Goal: Task Accomplishment & Management: Use online tool/utility

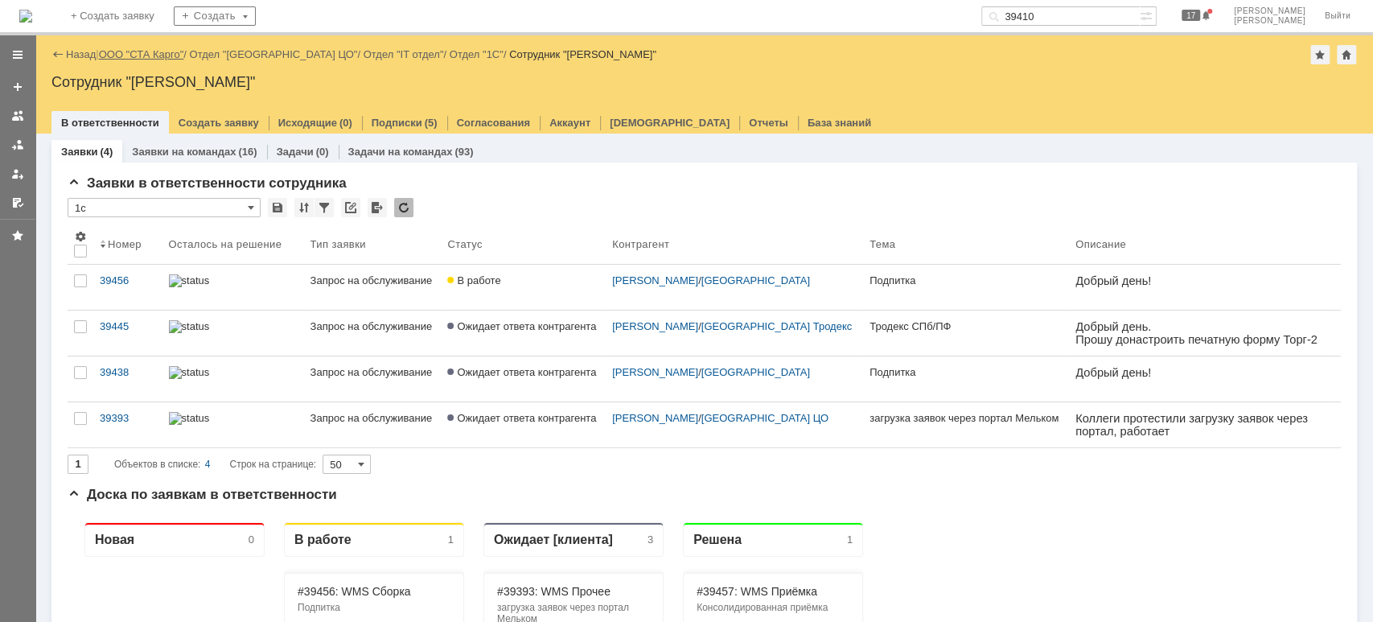
click at [135, 54] on link "ООО "СТА Карго"" at bounding box center [141, 54] width 85 height 12
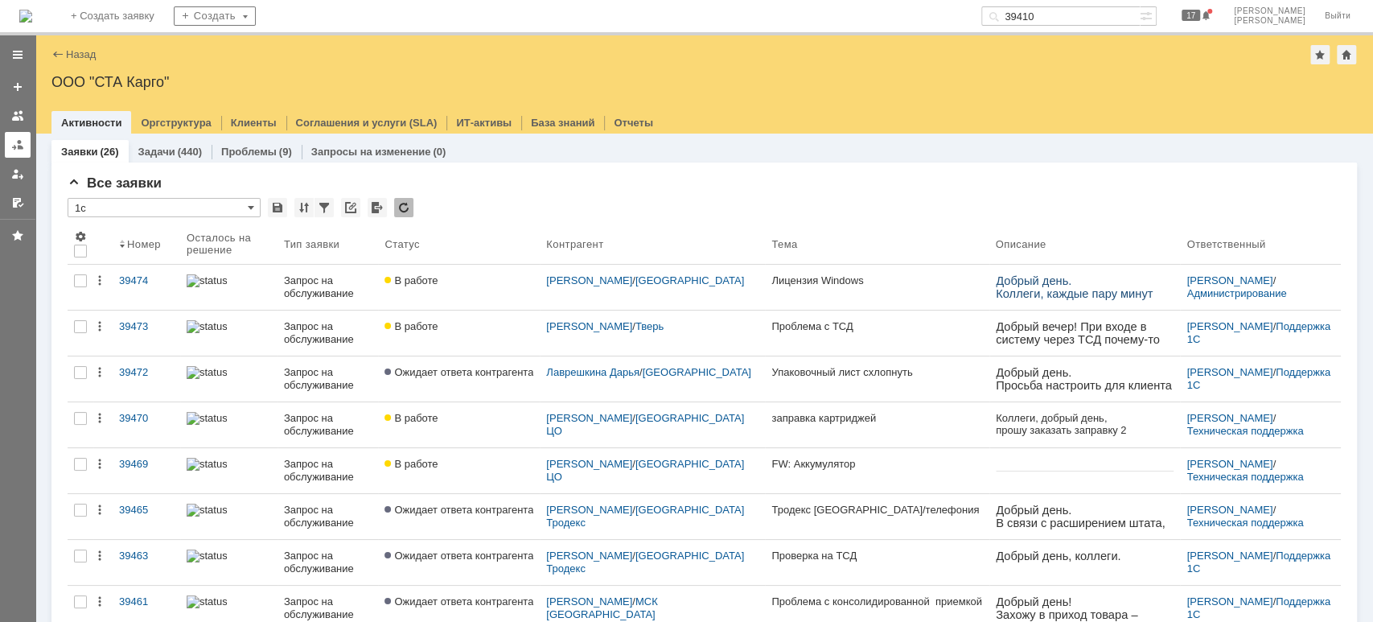
click at [19, 139] on div at bounding box center [17, 144] width 13 height 13
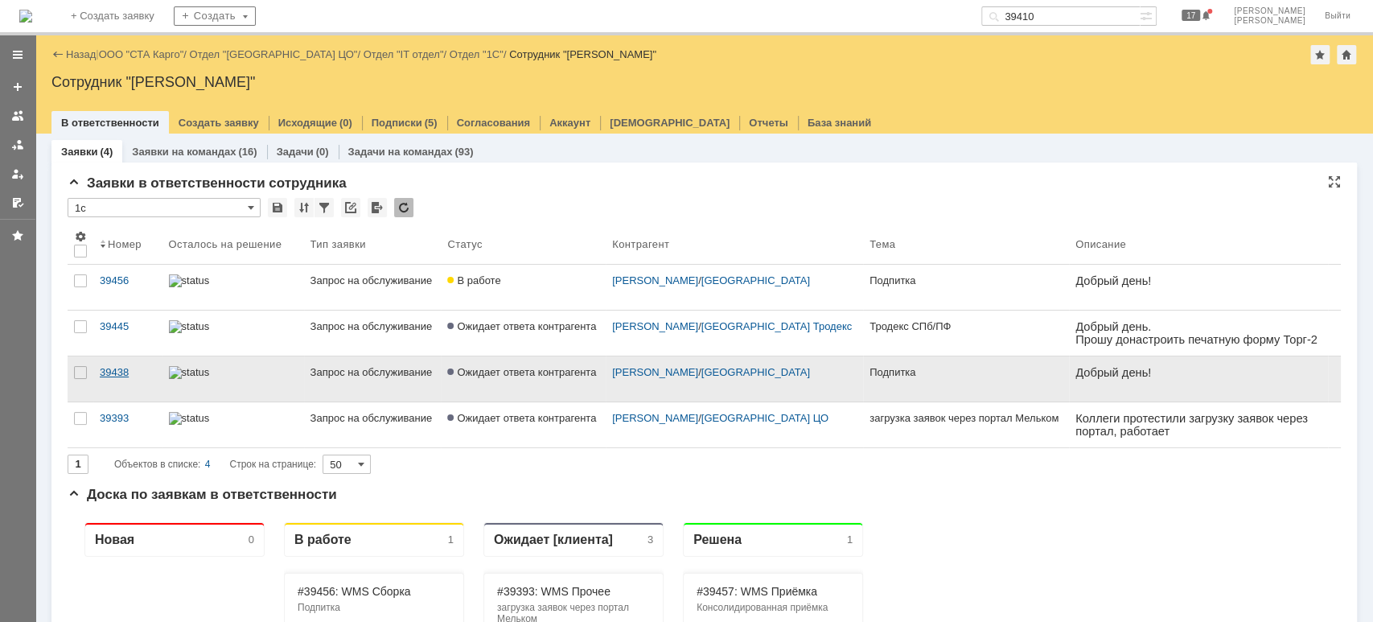
click at [124, 369] on div "39438" at bounding box center [128, 372] width 56 height 13
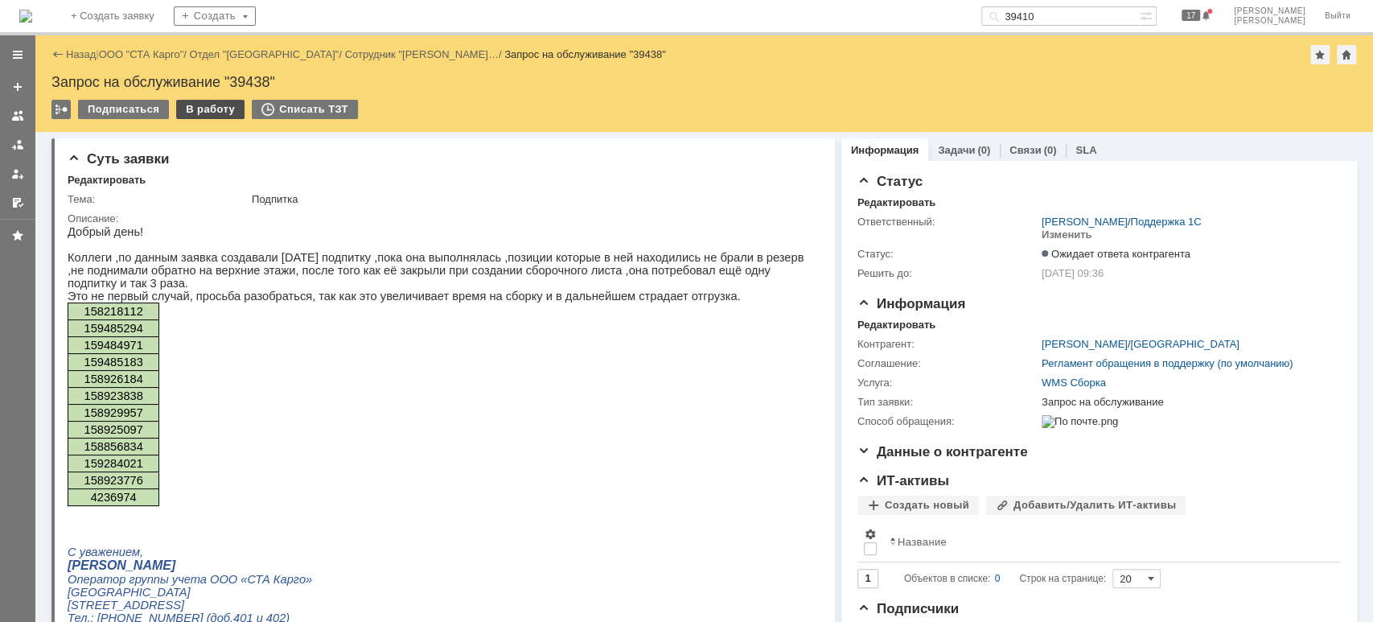
click at [196, 109] on div "В работу" at bounding box center [210, 109] width 68 height 19
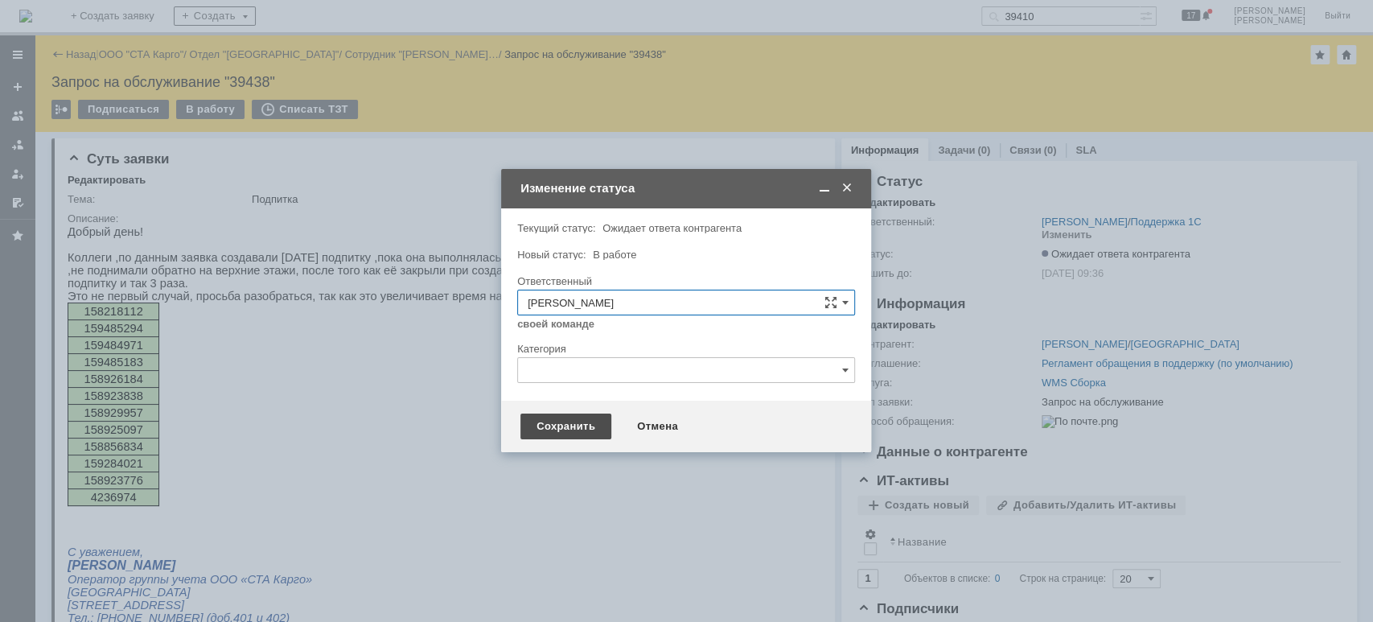
click at [546, 419] on div "Сохранить" at bounding box center [565, 426] width 91 height 26
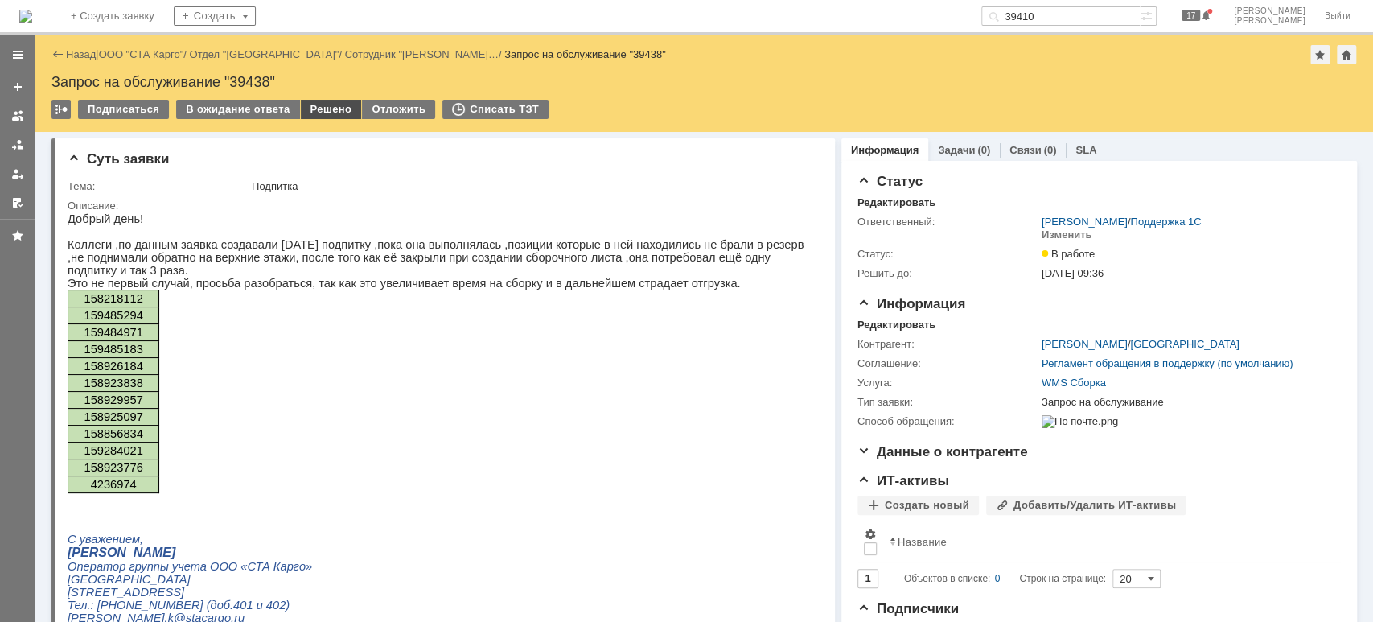
click at [333, 109] on div "Решено" at bounding box center [331, 109] width 61 height 19
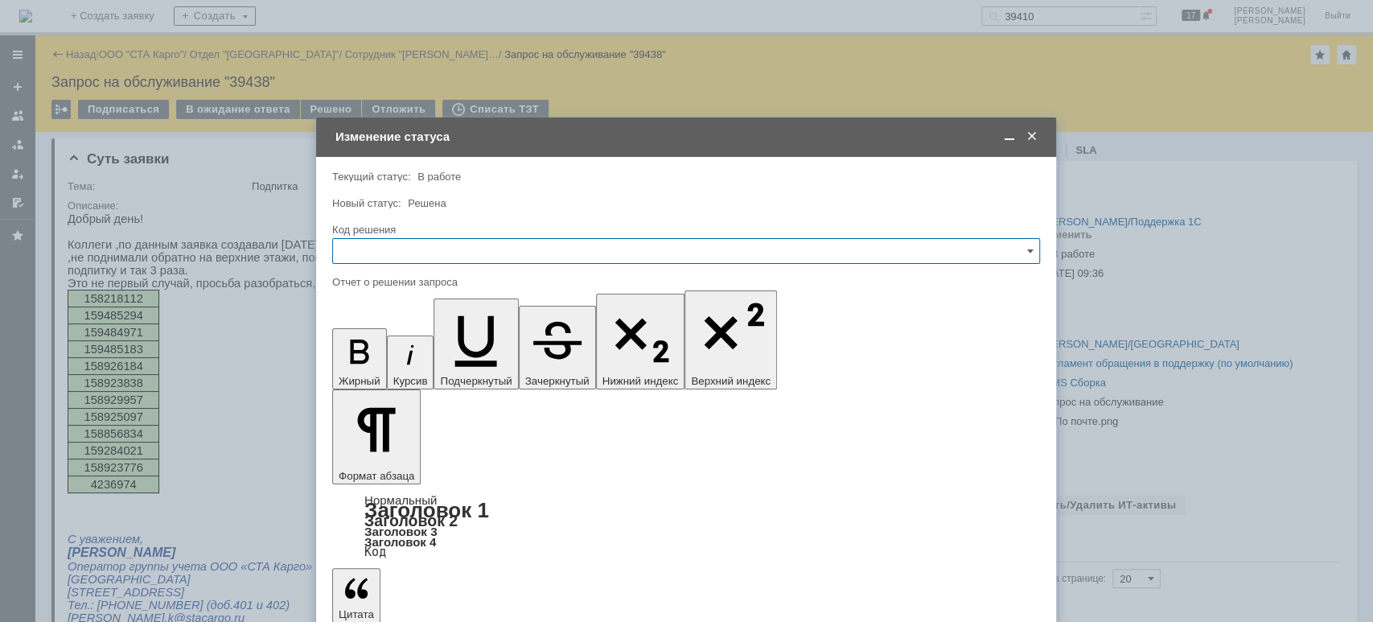
click at [397, 249] on input "text" at bounding box center [686, 251] width 708 height 26
click at [406, 425] on div "Дубль" at bounding box center [686, 421] width 706 height 26
type input "Дубль"
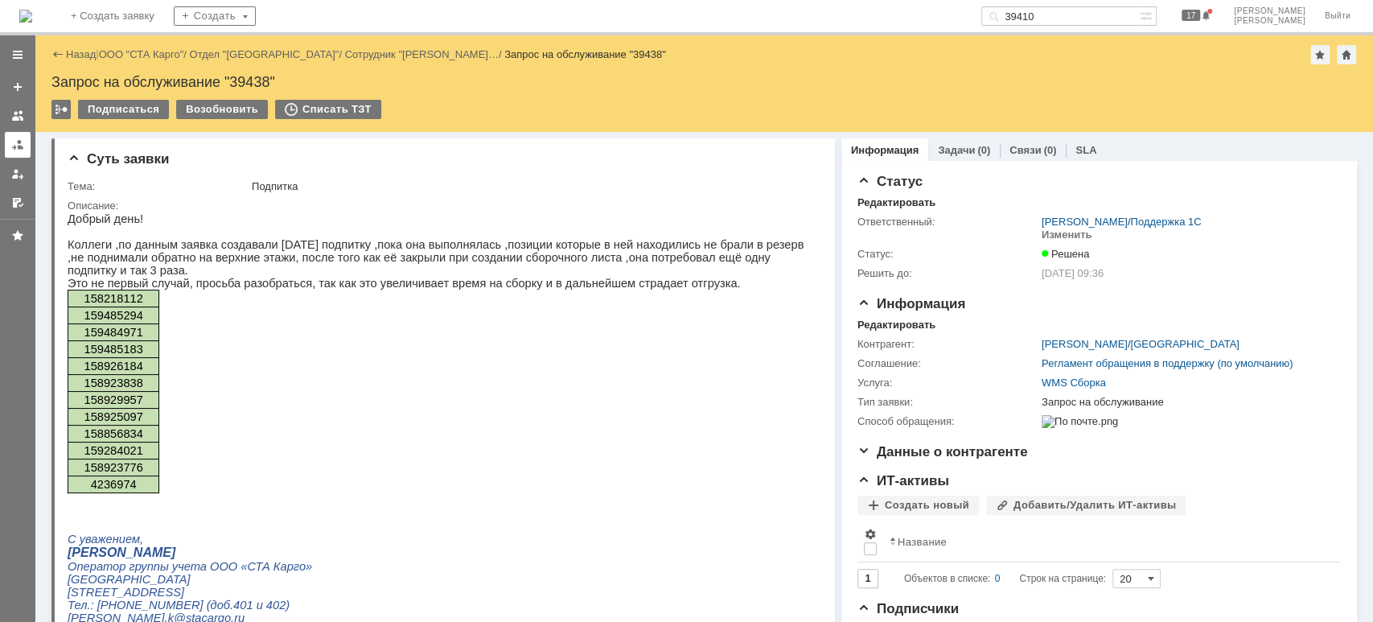
click at [15, 148] on div at bounding box center [17, 144] width 13 height 13
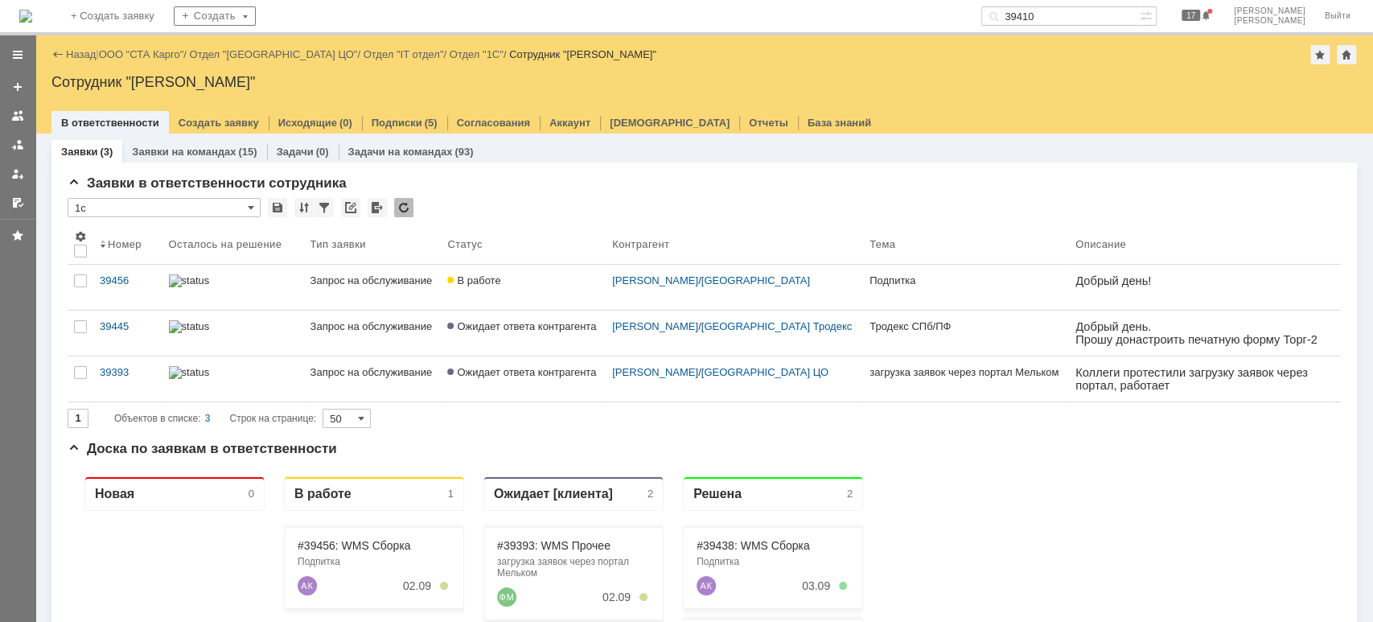
click at [107, 273] on link "39456" at bounding box center [127, 287] width 69 height 45
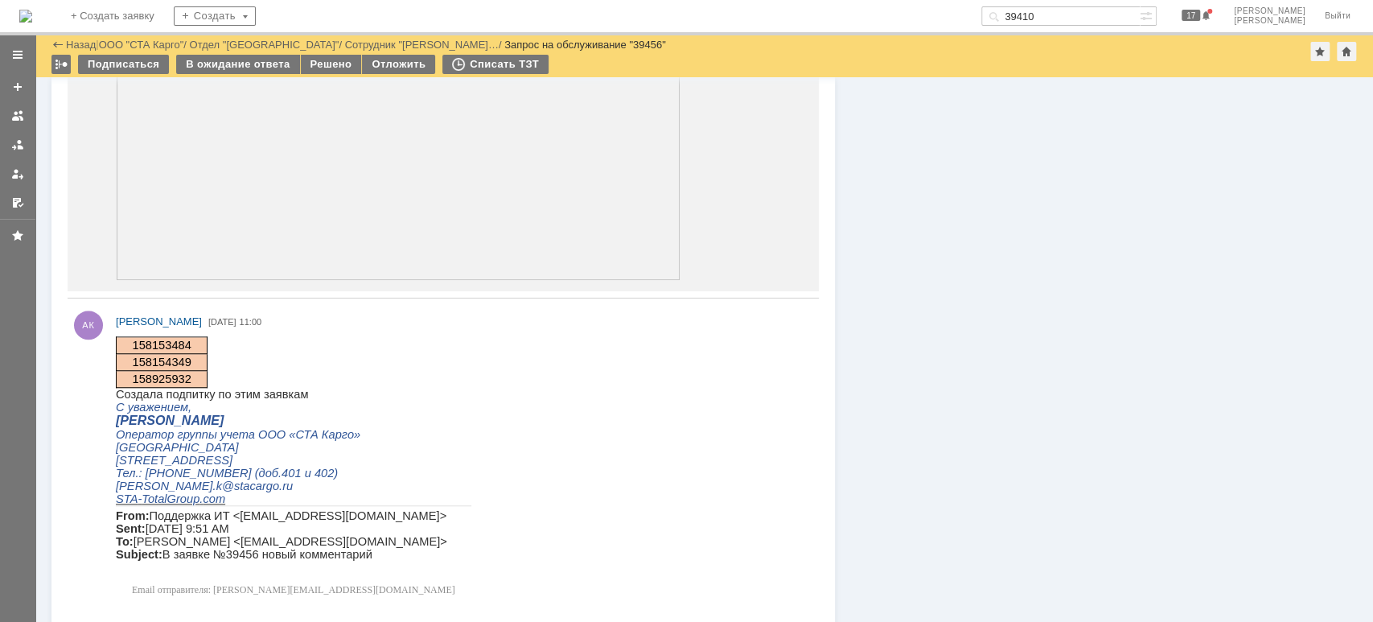
scroll to position [857, 0]
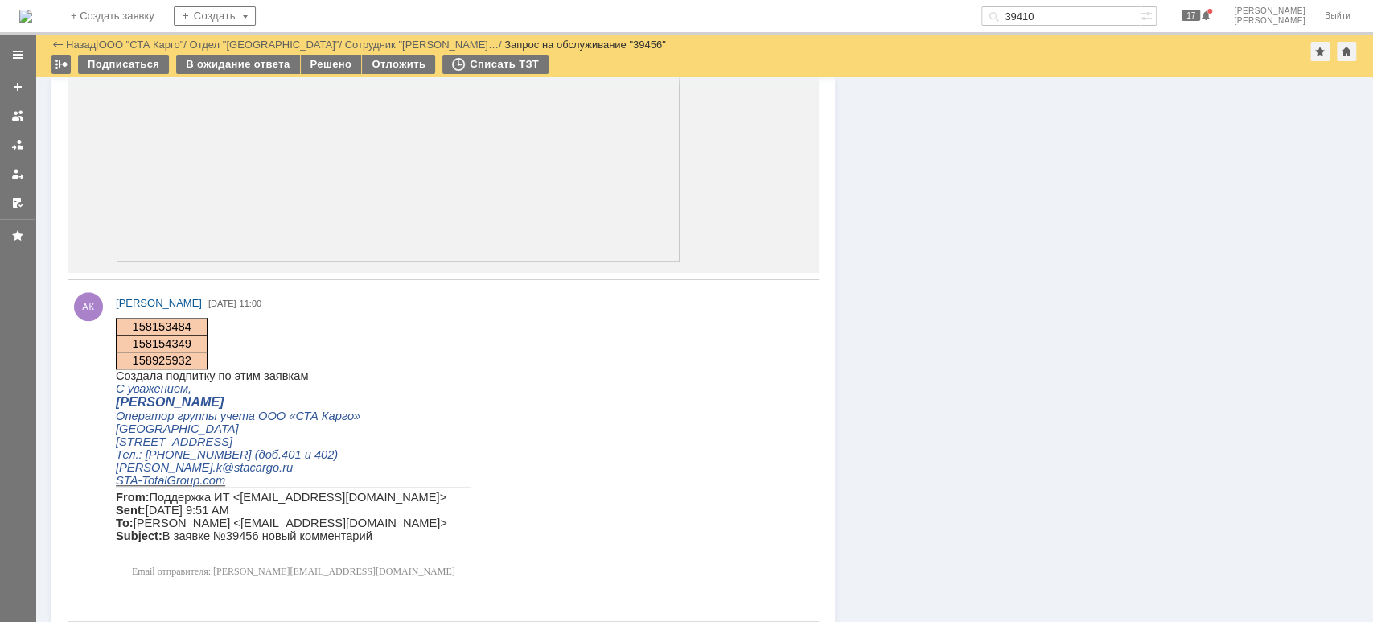
click at [252, 118] on img at bounding box center [398, 140] width 565 height 244
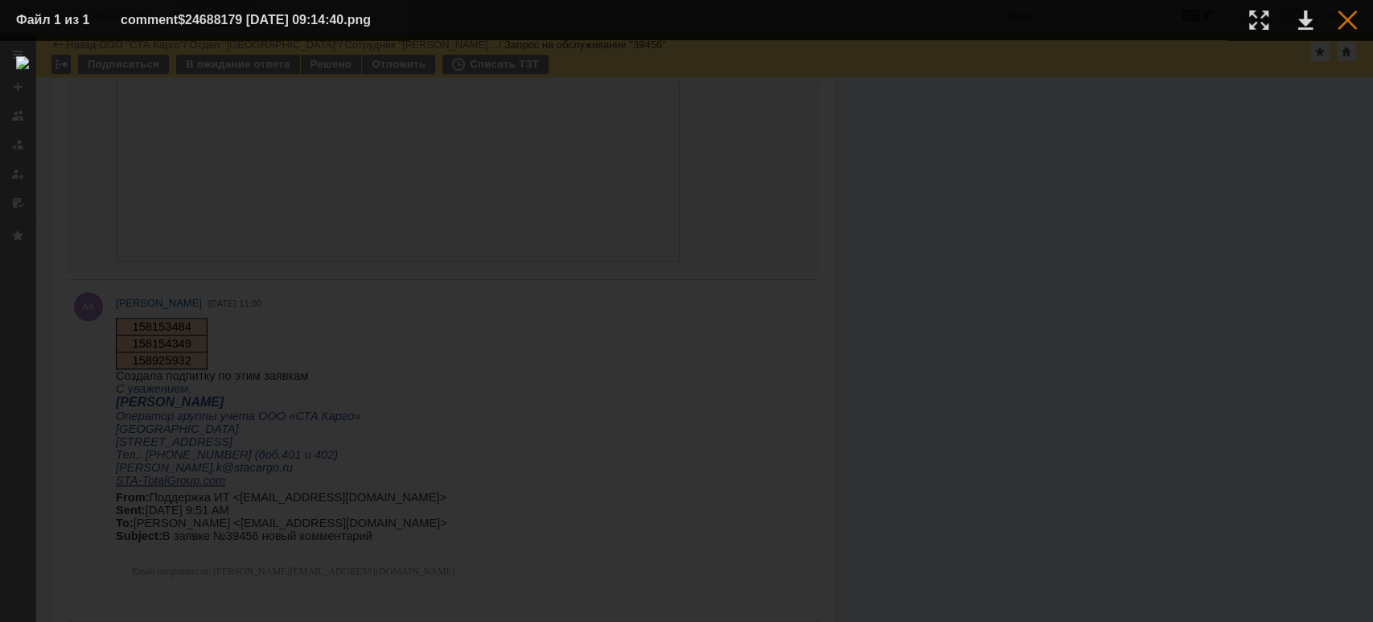
click at [1350, 27] on div at bounding box center [1347, 19] width 19 height 19
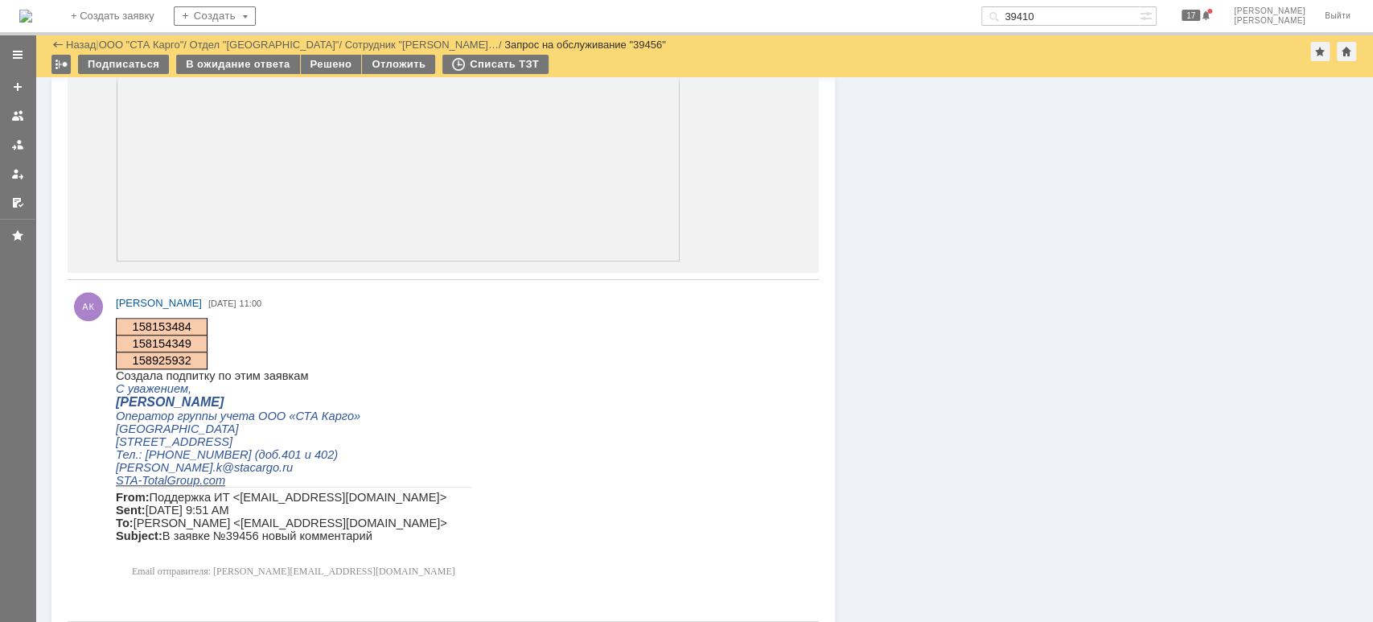
click at [163, 324] on span "158153484" at bounding box center [161, 326] width 59 height 13
copy span "158153484"
